Goal: Task Accomplishment & Management: Complete application form

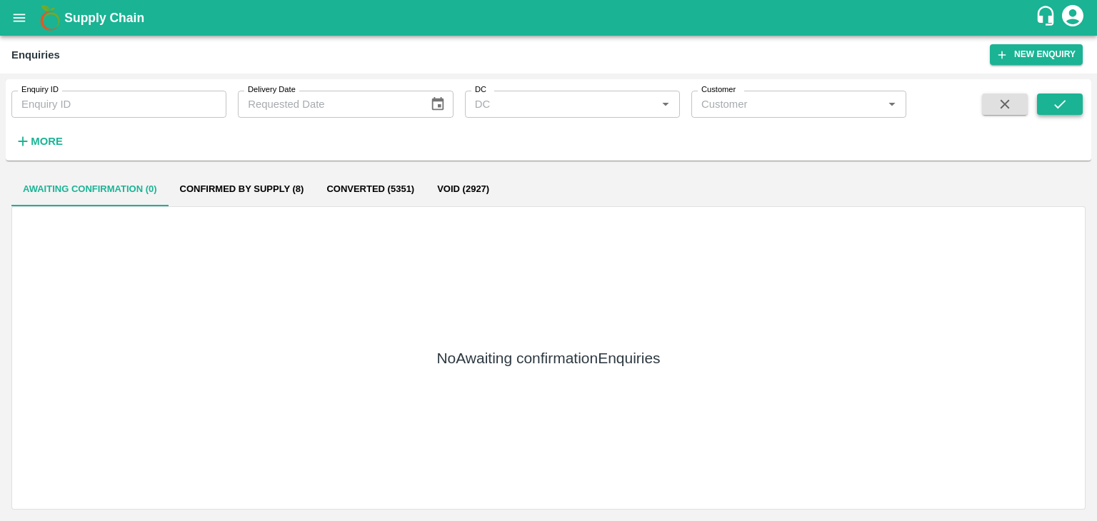
click at [1072, 114] on span at bounding box center [1060, 123] width 46 height 59
click at [1072, 114] on button "submit" at bounding box center [1060, 104] width 46 height 21
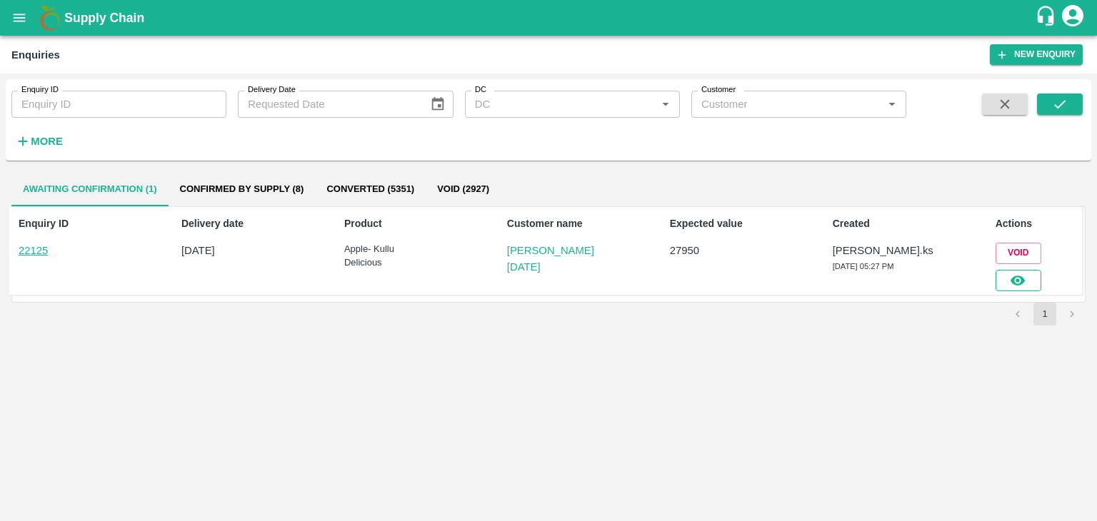
click at [1013, 273] on icon "button" at bounding box center [1018, 281] width 16 height 16
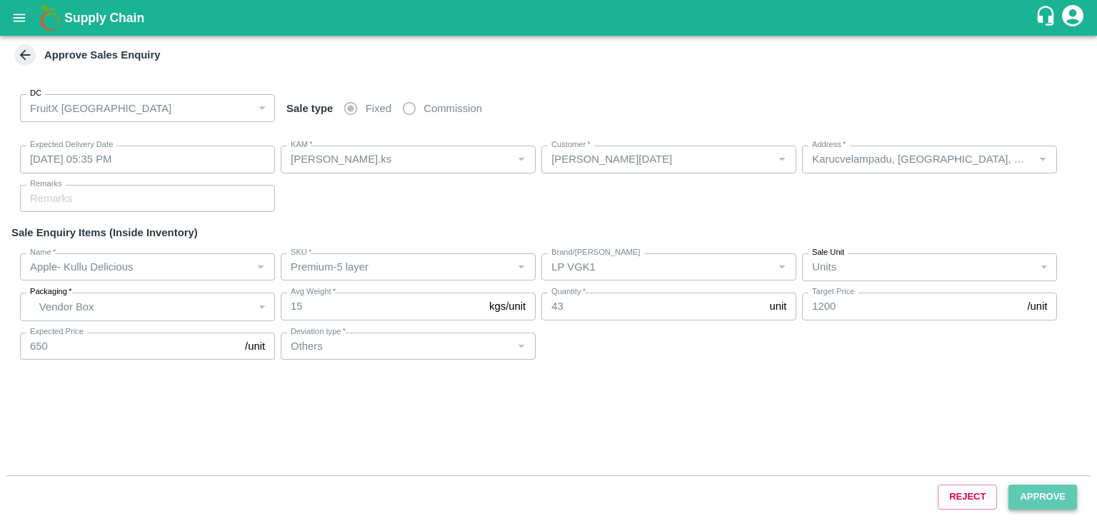
click at [1023, 491] on button "Approve" at bounding box center [1042, 497] width 69 height 25
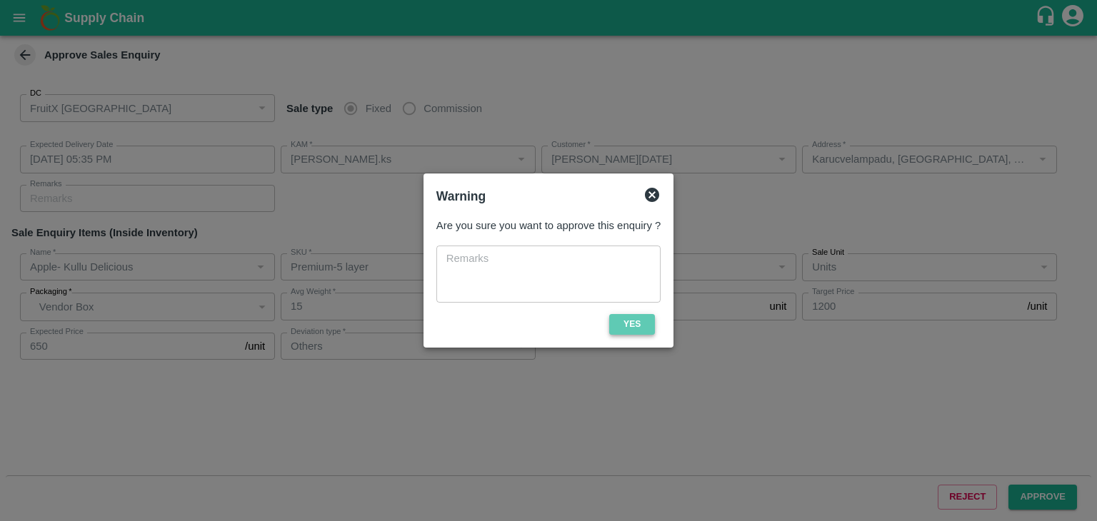
click at [614, 316] on button "Yes" at bounding box center [632, 324] width 46 height 21
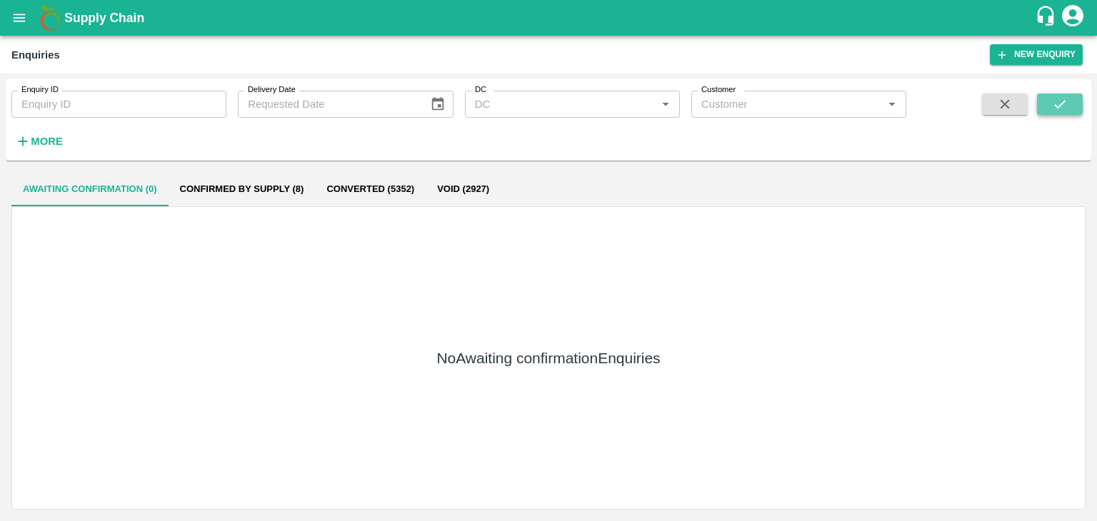
click at [1062, 96] on icon "submit" at bounding box center [1060, 104] width 16 height 16
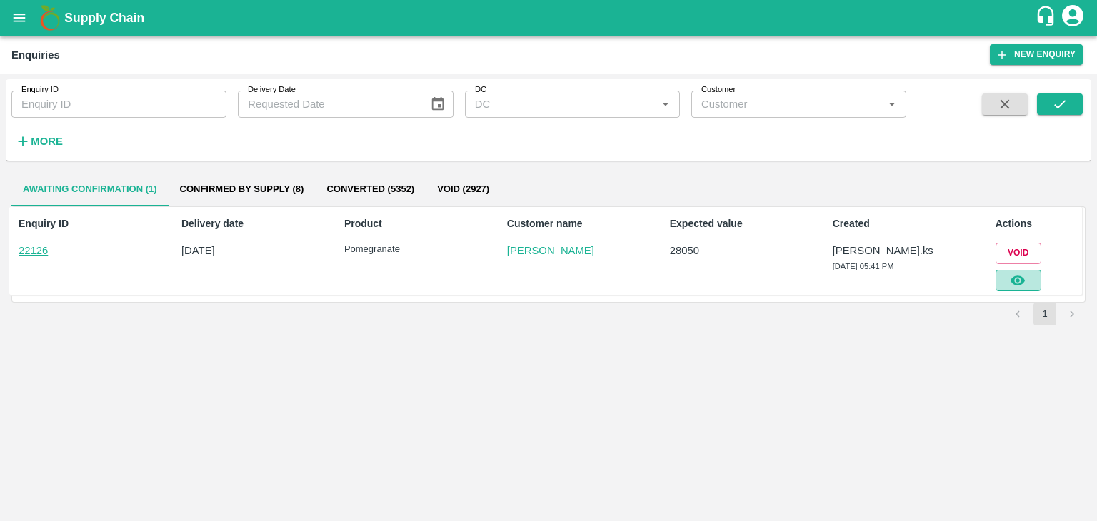
click at [1021, 278] on icon "button" at bounding box center [1017, 281] width 14 height 10
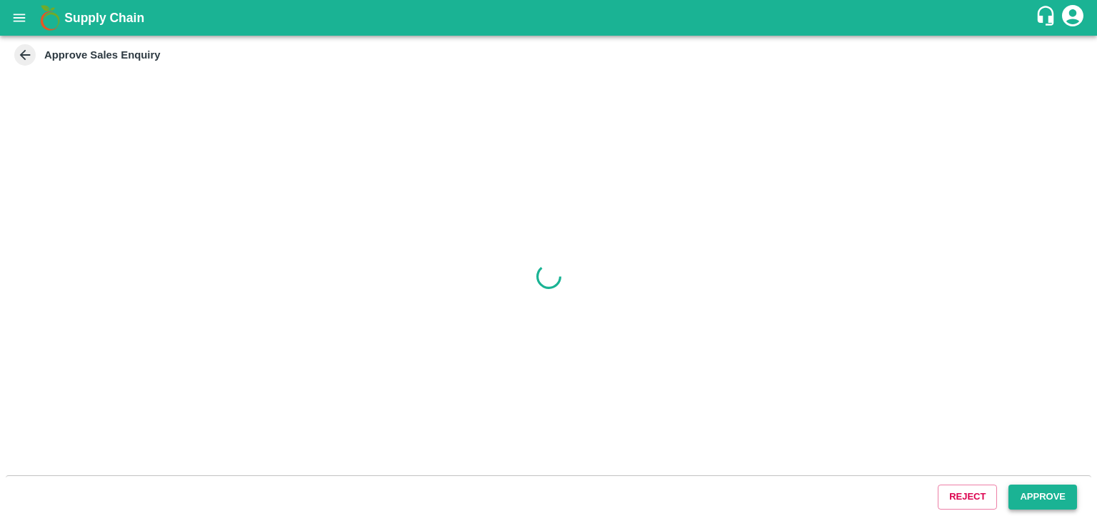
click at [1045, 503] on button "Approve" at bounding box center [1042, 497] width 69 height 25
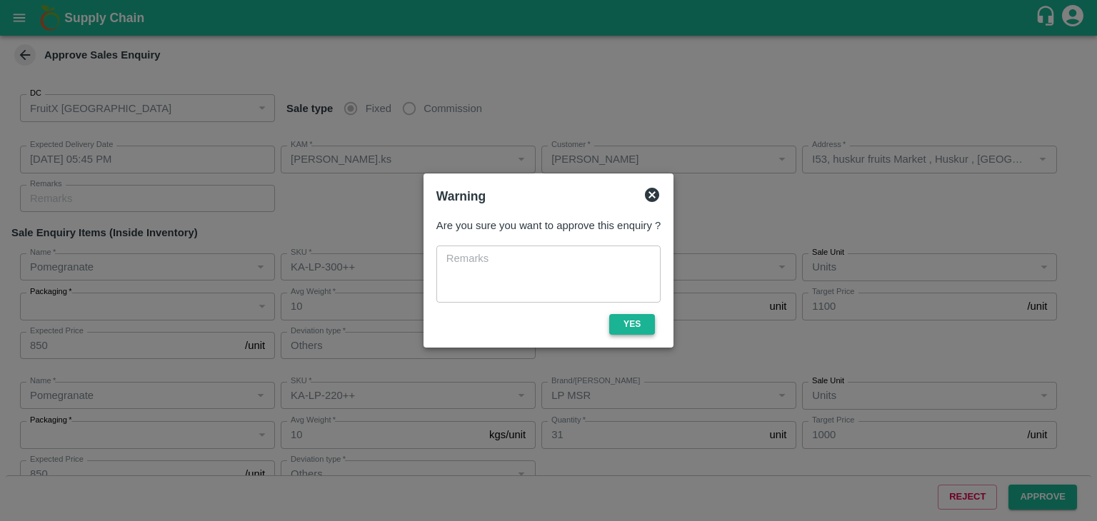
type input "[DATE] 05:45 PM"
type input "[PERSON_NAME].ks"
type input "[PERSON_NAME]"
type input "I53, huskur fruits Market , Huskur , [GEOGRAPHIC_DATA] , [GEOGRAPHIC_DATA] ([GE…"
type input "Pomegranate"
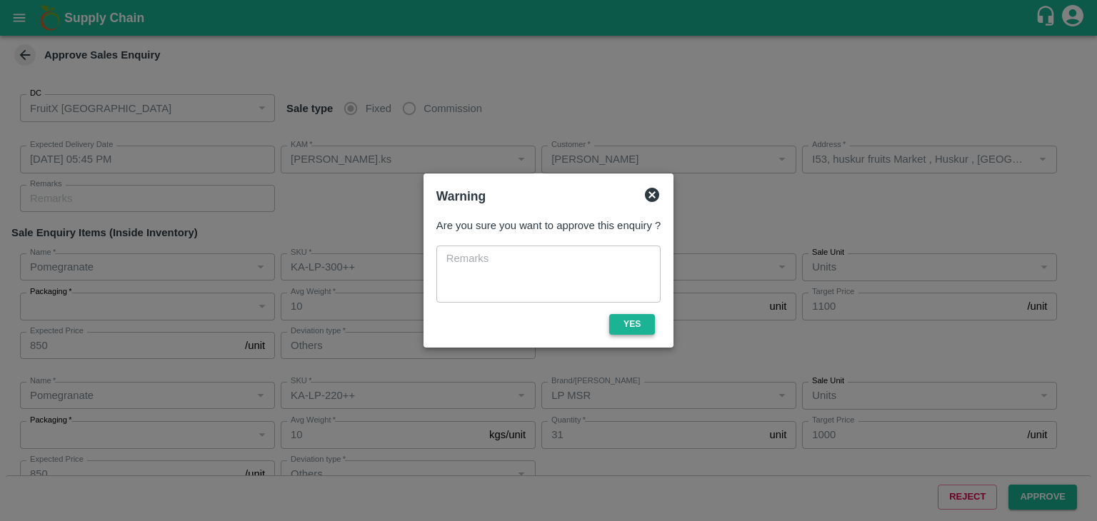
type input "KA-LP-300++"
type input "LP MSR"
type input "Others"
type input "Pomegranate"
type input "KA-LP-220++"
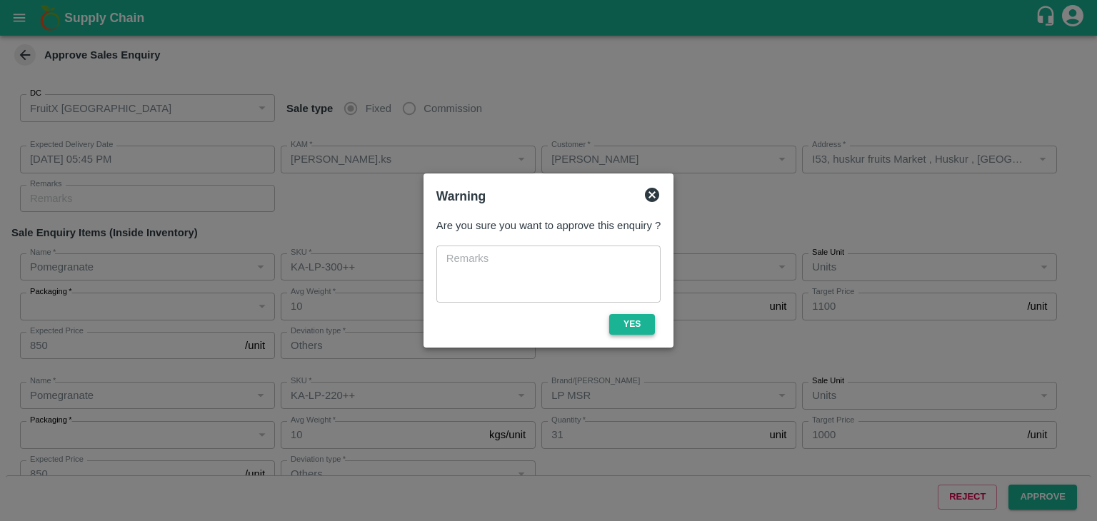
type input "LP MSR"
type input "Others"
type input "Pomegranate"
type input "KA-PRM-220-250"
type input "AM"
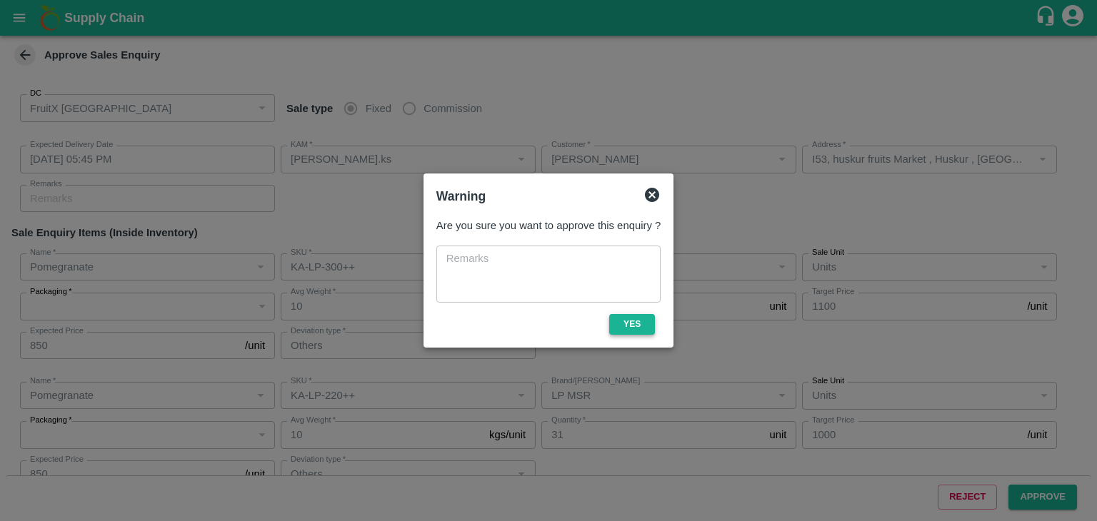
type input "Others"
click at [636, 323] on button "Yes" at bounding box center [632, 324] width 46 height 21
